Goal: Task Accomplishment & Management: Complete application form

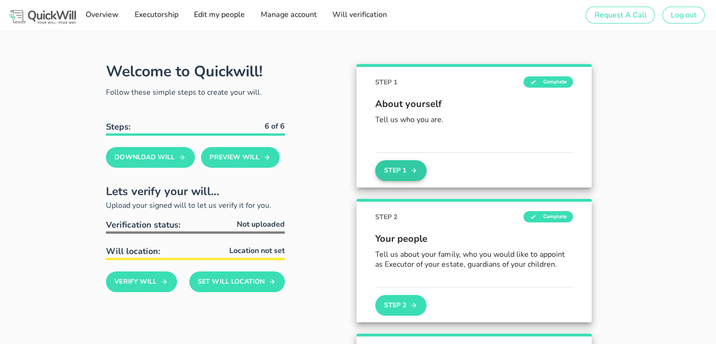
click at [416, 160] on button "Step 1" at bounding box center [400, 170] width 51 height 21
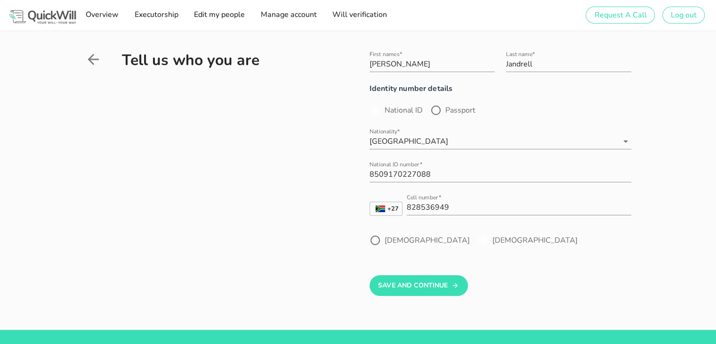
click at [492, 239] on label "[DEMOGRAPHIC_DATA]" at bounding box center [534, 239] width 85 height 9
click at [475, 241] on div at bounding box center [483, 240] width 16 height 16
click at [435, 285] on button "Save And Continue" at bounding box center [419, 285] width 98 height 21
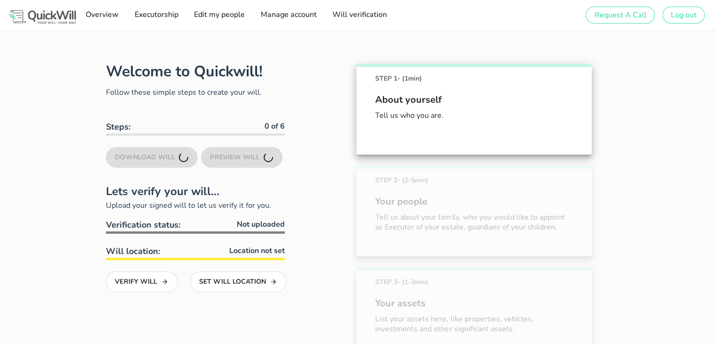
scroll to position [52, 0]
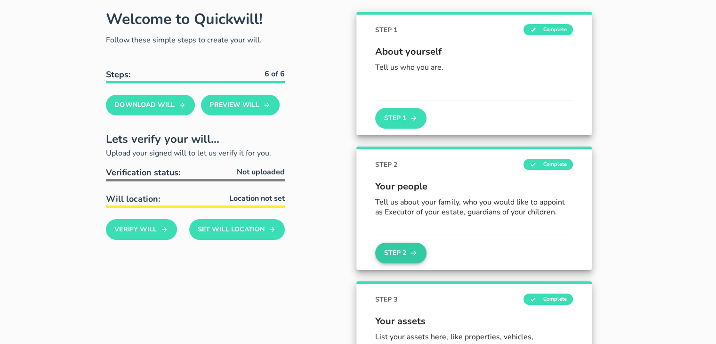
click at [407, 245] on button "Step 2" at bounding box center [400, 252] width 51 height 21
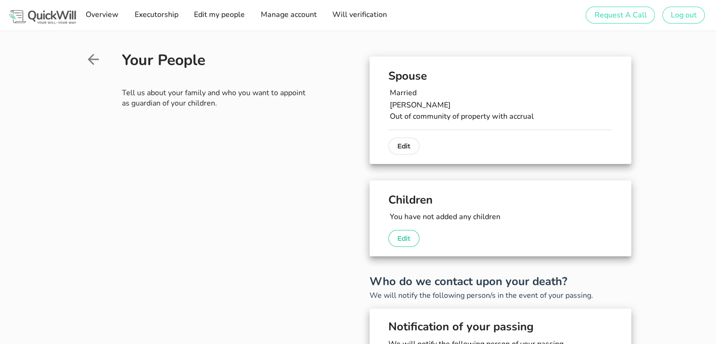
click at [407, 234] on p "Edit" at bounding box center [403, 238] width 13 height 11
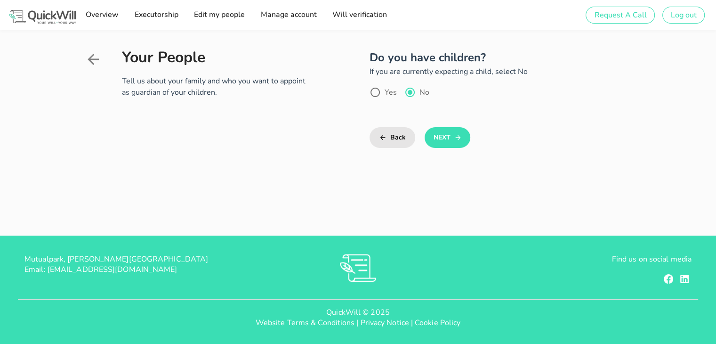
click at [387, 98] on div "Yes No" at bounding box center [501, 98] width 262 height 22
click at [388, 138] on button "Back" at bounding box center [393, 137] width 46 height 21
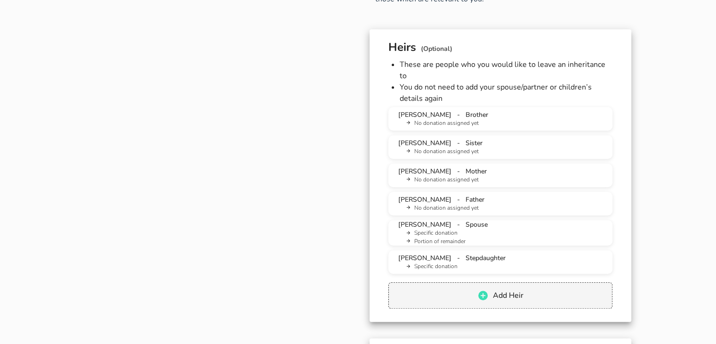
scroll to position [613, 0]
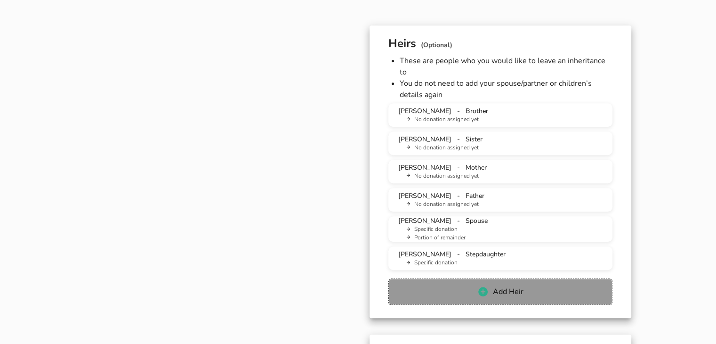
click at [514, 286] on span "Add Heir" at bounding box center [507, 291] width 31 height 10
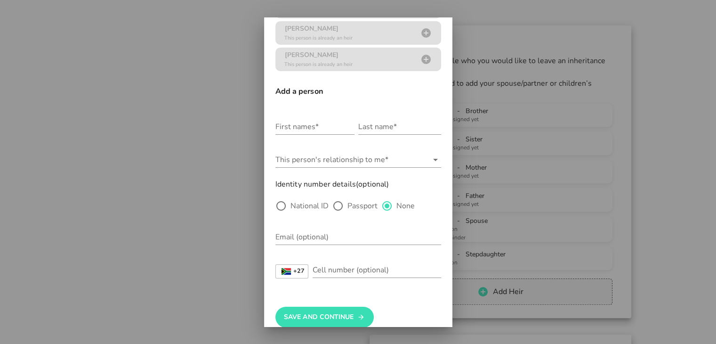
scroll to position [189, 0]
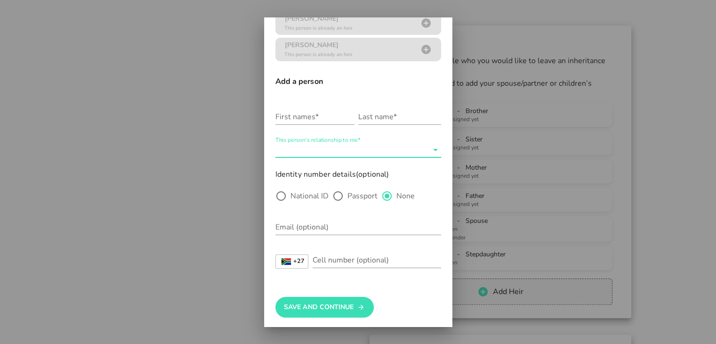
click at [399, 148] on input "This person's relationship to me*" at bounding box center [351, 149] width 153 height 15
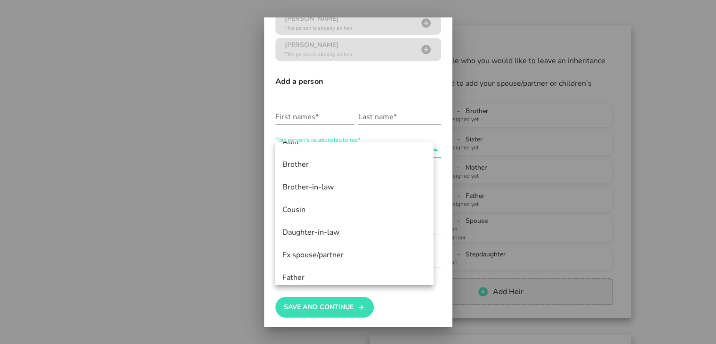
scroll to position [0, 0]
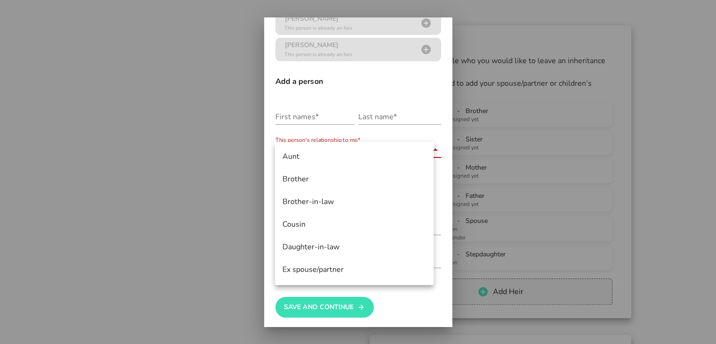
click at [579, 130] on div at bounding box center [358, 172] width 716 height 344
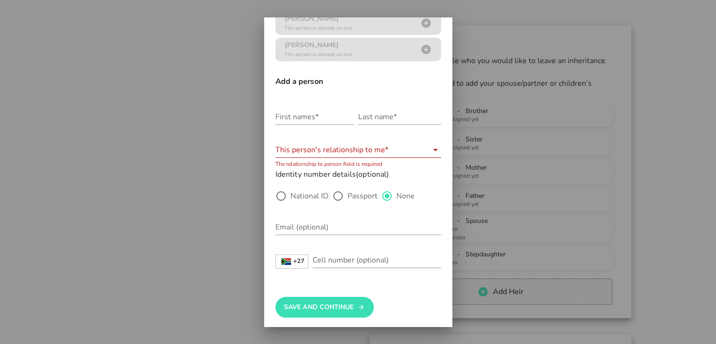
click at [715, 113] on div at bounding box center [358, 172] width 716 height 344
click at [682, 121] on div at bounding box center [358, 172] width 716 height 344
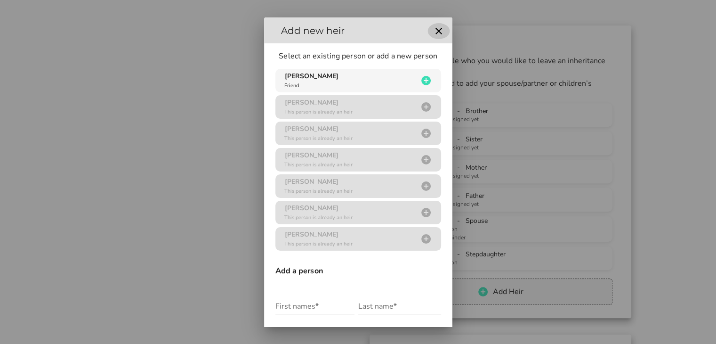
click at [440, 30] on button "button" at bounding box center [438, 31] width 17 height 12
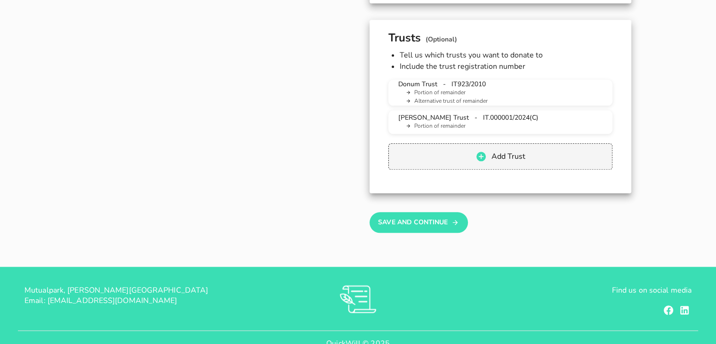
scroll to position [1079, 0]
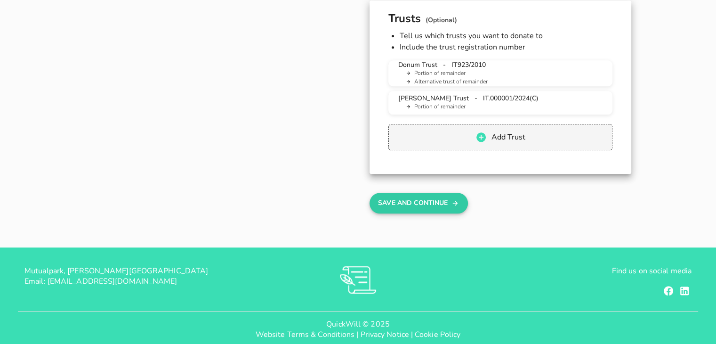
click at [435, 193] on button "Save And Continue" at bounding box center [419, 203] width 98 height 21
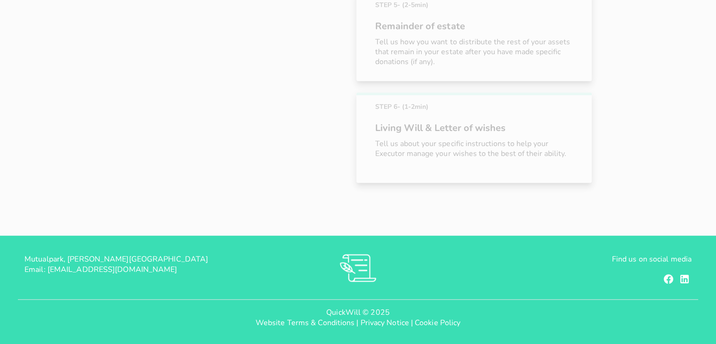
scroll to position [154, 0]
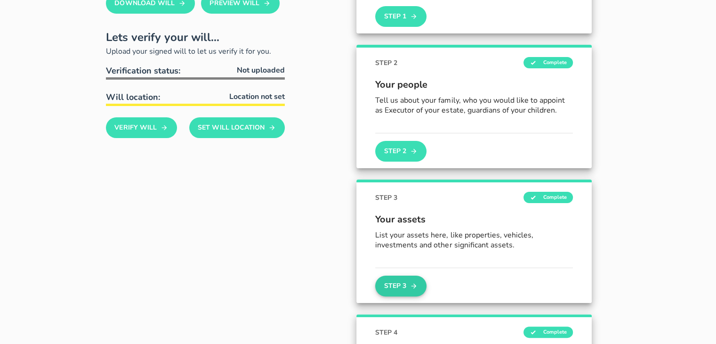
click at [399, 281] on button "Step 3" at bounding box center [400, 285] width 51 height 21
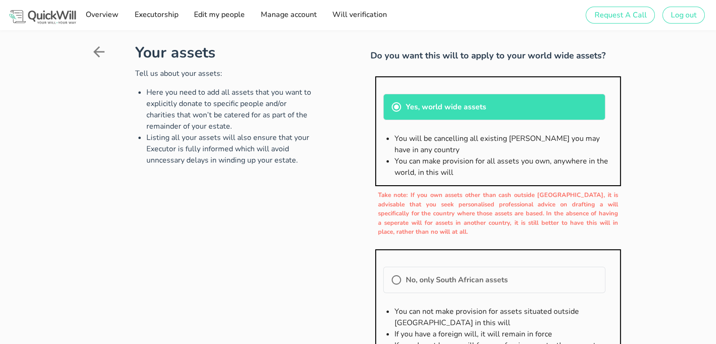
click at [672, 199] on div "Your assets Tell us about your assets: Here you need to add all assets that you…" at bounding box center [358, 243] width 716 height 426
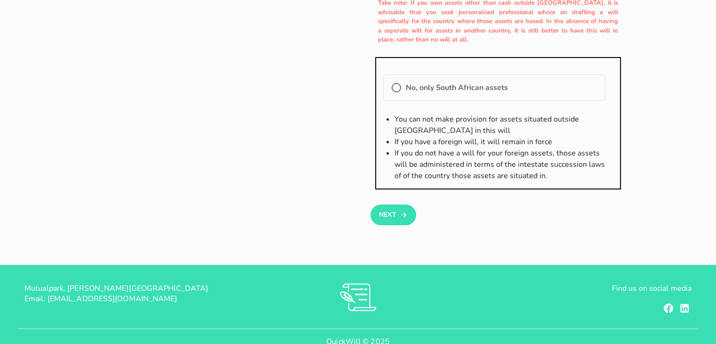
scroll to position [192, 0]
click at [401, 215] on icon "button" at bounding box center [404, 214] width 8 height 11
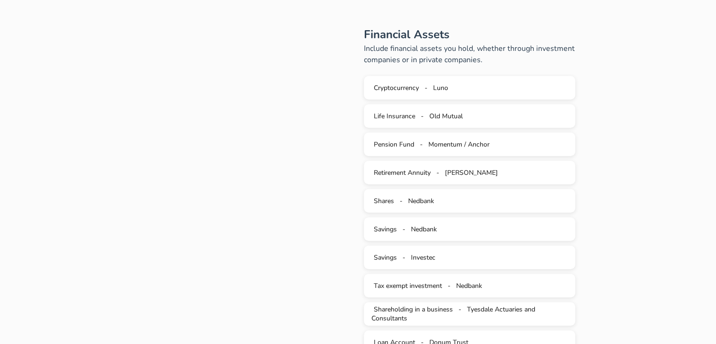
scroll to position [402, 0]
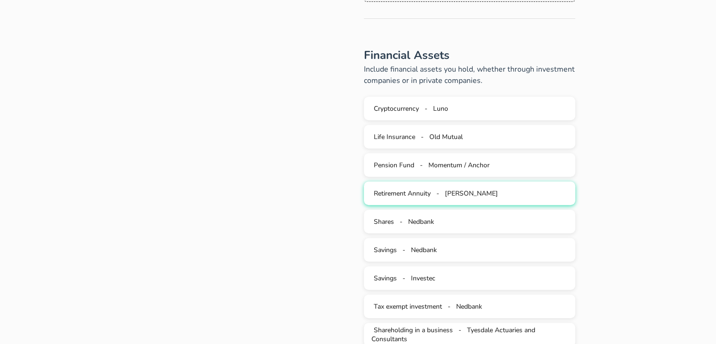
click at [518, 191] on div "Retirement [PERSON_NAME]" at bounding box center [469, 193] width 197 height 9
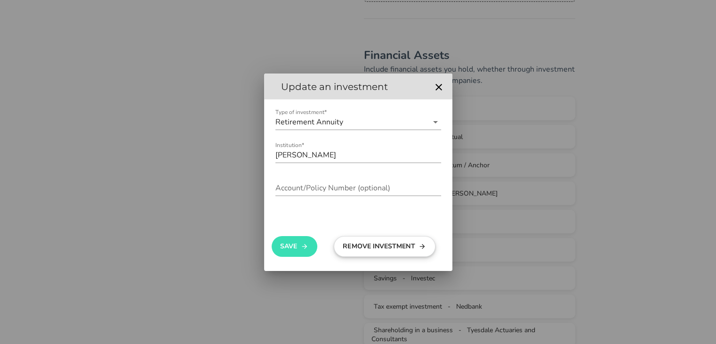
click at [407, 244] on button "Remove Investment" at bounding box center [385, 246] width 102 height 21
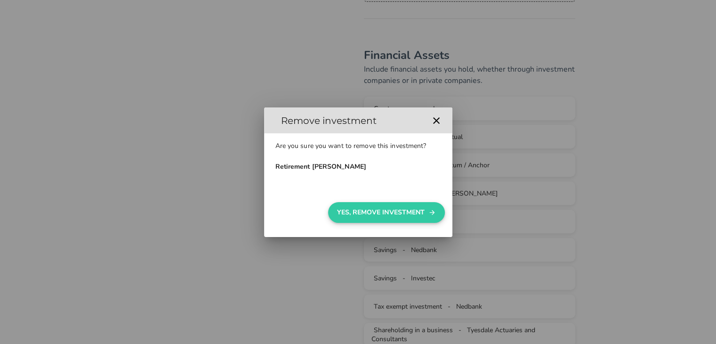
click at [401, 212] on button "Yes, Remove Investment" at bounding box center [386, 212] width 117 height 21
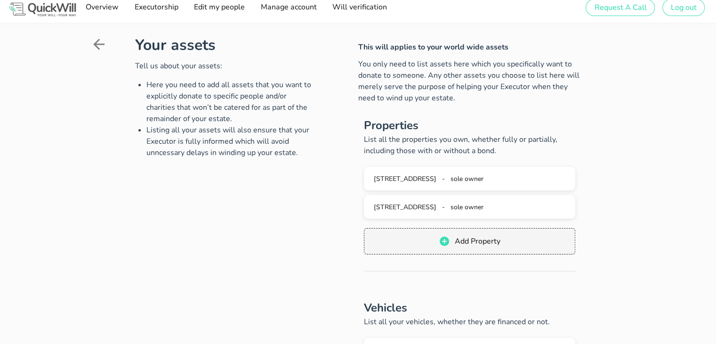
scroll to position [0, 0]
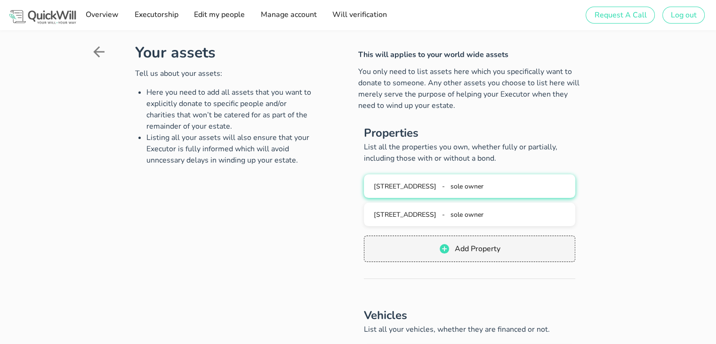
click at [475, 192] on button "[STREET_ADDRESS]; [GEOGRAPHIC_DATA]; [GEOGRAPHIC_DATA] - sole owner" at bounding box center [470, 186] width 212 height 24
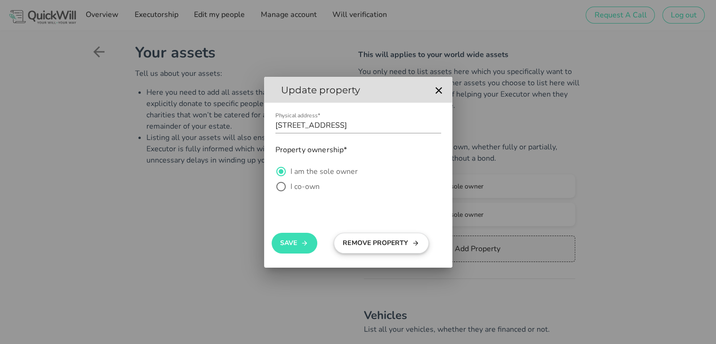
click at [363, 252] on button "Remove Property" at bounding box center [381, 243] width 95 height 21
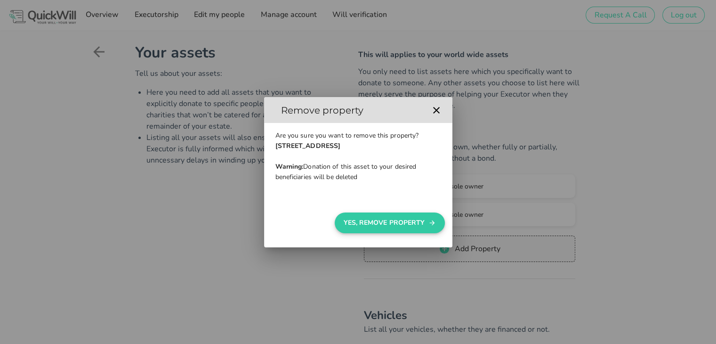
click at [382, 217] on button "Yes, Remove Property" at bounding box center [390, 222] width 110 height 21
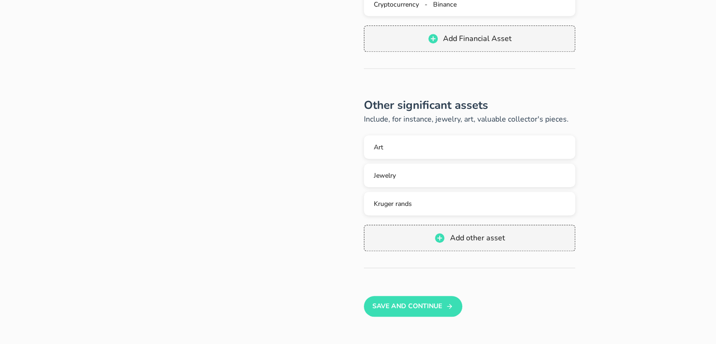
scroll to position [943, 0]
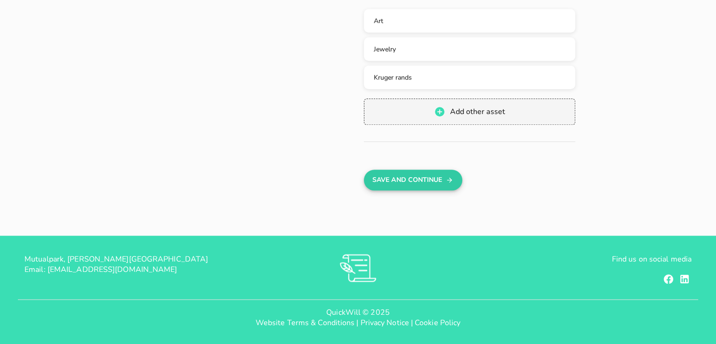
click at [436, 180] on button "Save And Continue" at bounding box center [413, 179] width 98 height 21
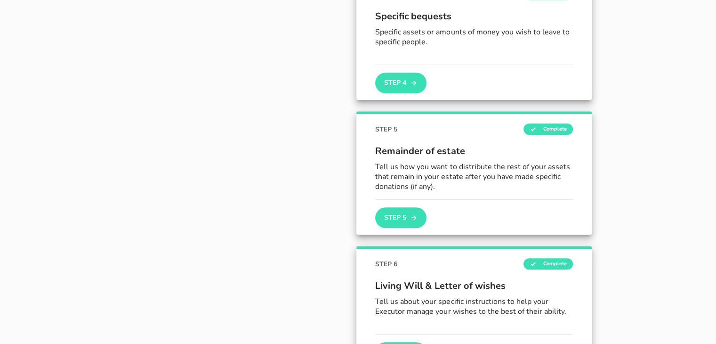
scroll to position [492, 0]
click at [405, 82] on button "Step 4" at bounding box center [400, 82] width 51 height 21
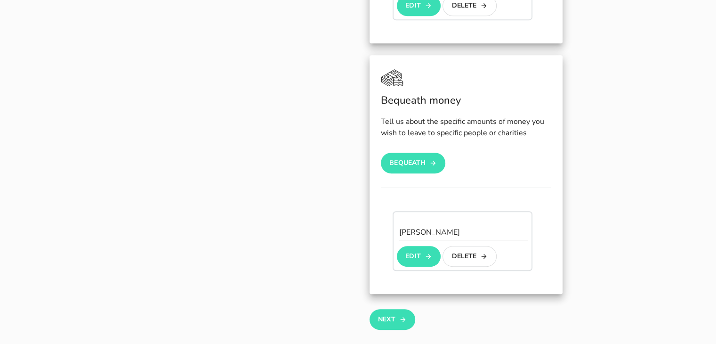
scroll to position [477, 0]
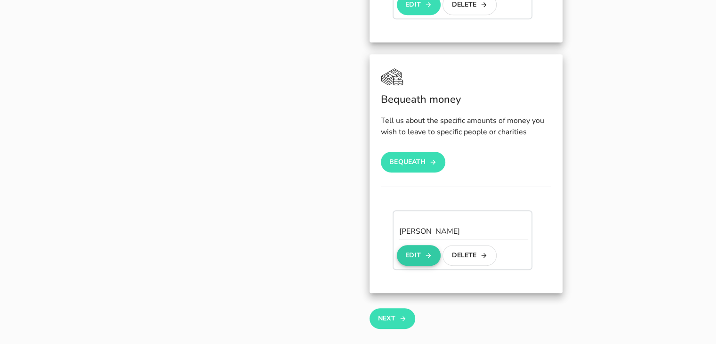
click at [426, 265] on button "Edit" at bounding box center [419, 255] width 44 height 21
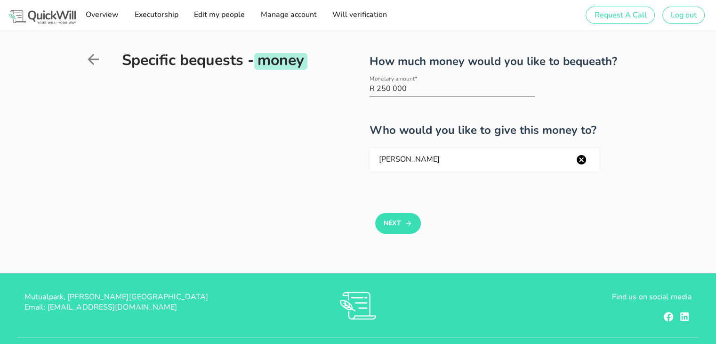
click at [92, 64] on icon at bounding box center [93, 59] width 11 height 11
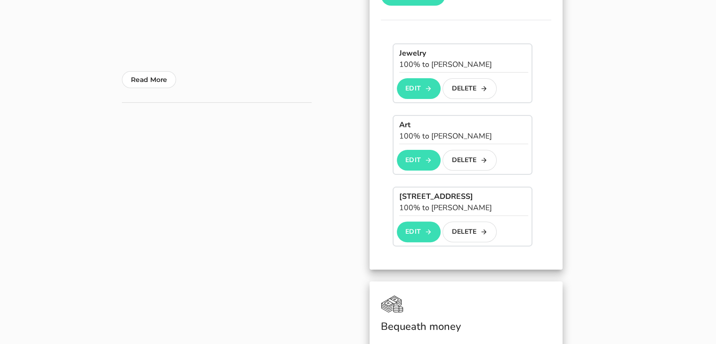
scroll to position [250, 0]
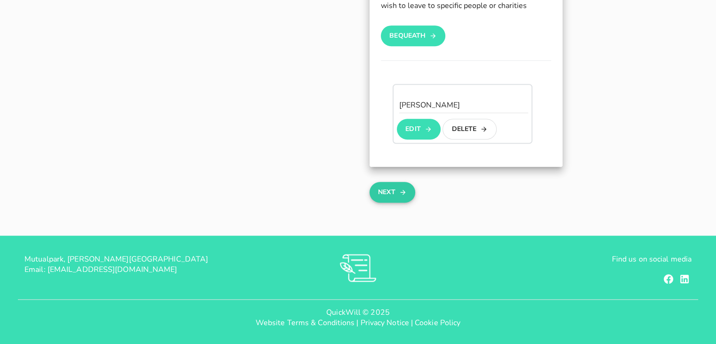
click at [393, 194] on button "Next" at bounding box center [393, 192] width 46 height 21
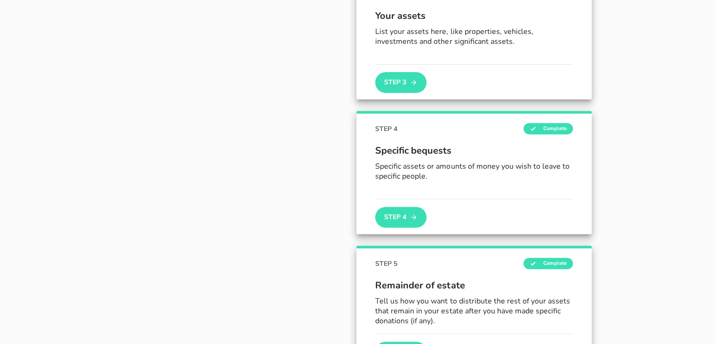
scroll to position [457, 0]
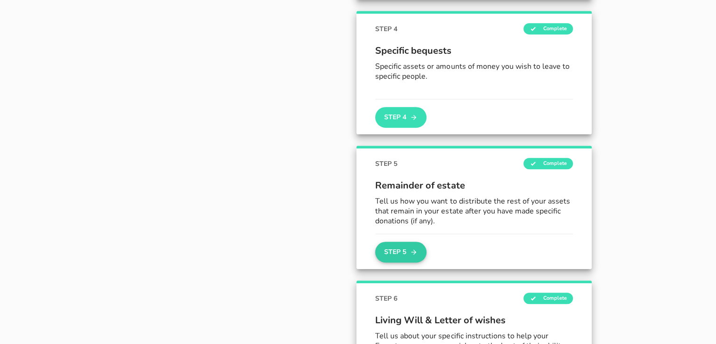
click at [407, 251] on button "Step 5" at bounding box center [400, 251] width 51 height 21
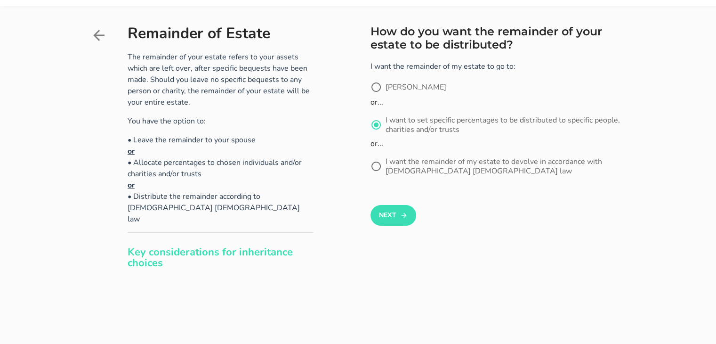
scroll to position [24, 0]
click at [394, 223] on button "Next" at bounding box center [393, 215] width 46 height 21
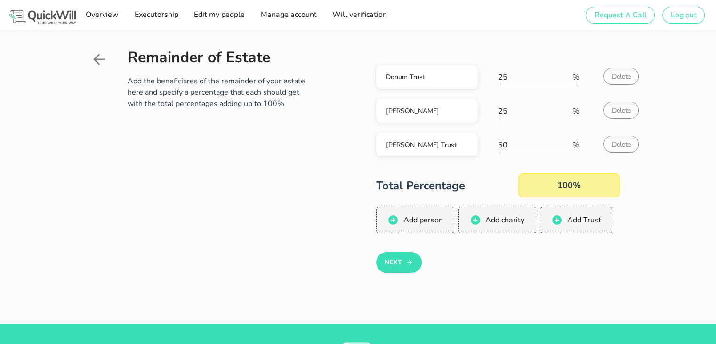
click at [500, 81] on input "25" at bounding box center [534, 77] width 72 height 15
type input "50"
click at [506, 146] on input "50" at bounding box center [534, 144] width 72 height 15
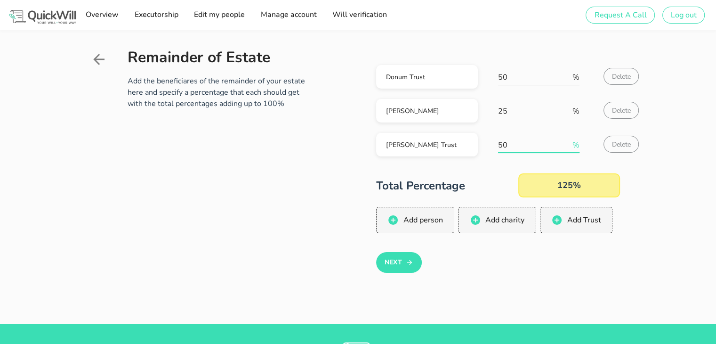
type input "5"
type input "25"
click at [390, 260] on button "Next" at bounding box center [399, 262] width 46 height 21
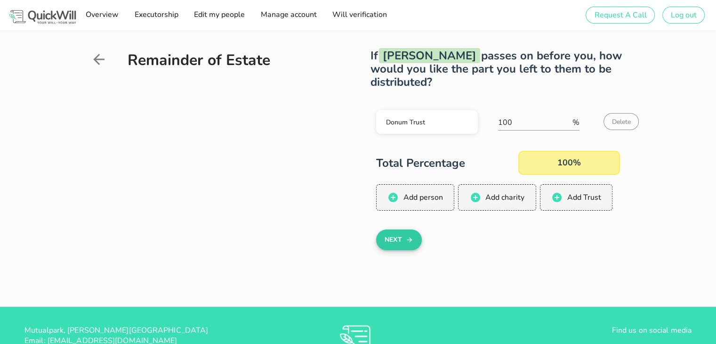
click at [395, 242] on button "Next" at bounding box center [399, 239] width 46 height 21
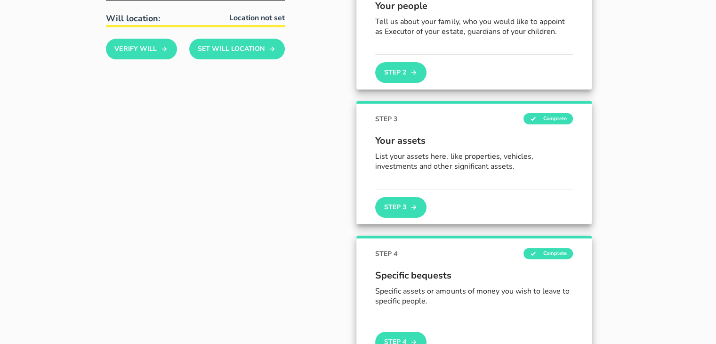
scroll to position [233, 0]
click at [412, 183] on div "Your assets List your assets here, like properties, vehicles, investments and o…" at bounding box center [474, 156] width 198 height 64
click at [392, 205] on button "Step 3" at bounding box center [400, 206] width 51 height 21
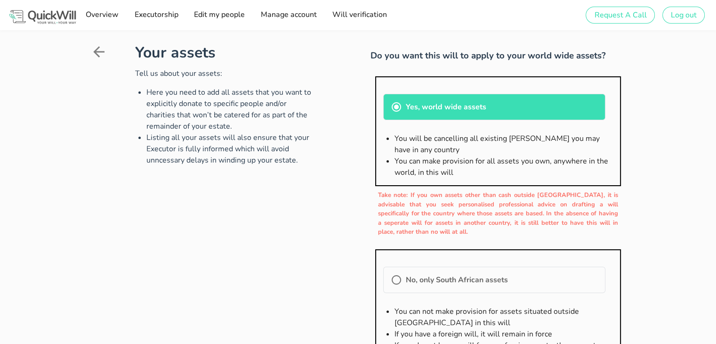
click at [392, 205] on p "Take note: If you own assets other than cash outside [GEOGRAPHIC_DATA], it is a…" at bounding box center [497, 214] width 255 height 46
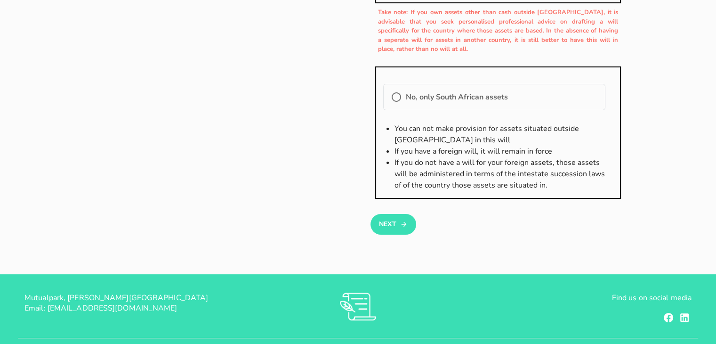
scroll to position [220, 0]
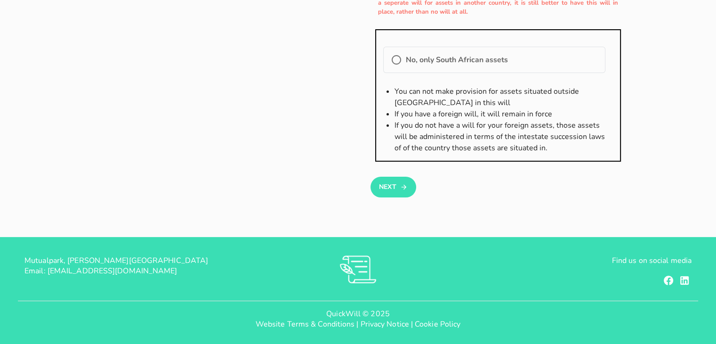
click at [397, 175] on div at bounding box center [497, 173] width 255 height 7
drag, startPoint x: 397, startPoint y: 196, endPoint x: 399, endPoint y: 190, distance: 6.6
click at [399, 190] on div "Your assets Tell us about your assets: Here you need to add all assets that you…" at bounding box center [358, 9] width 547 height 387
click at [399, 190] on button "Next" at bounding box center [393, 187] width 46 height 21
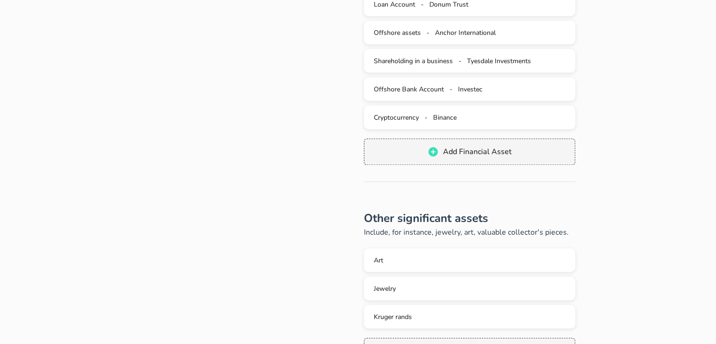
scroll to position [591, 0]
